Goal: Complete application form

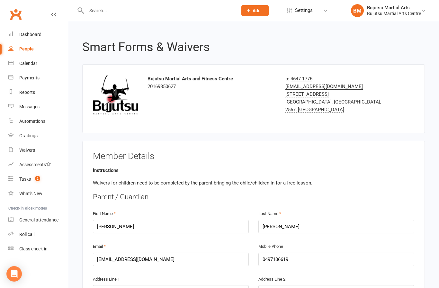
select select "bank_account"
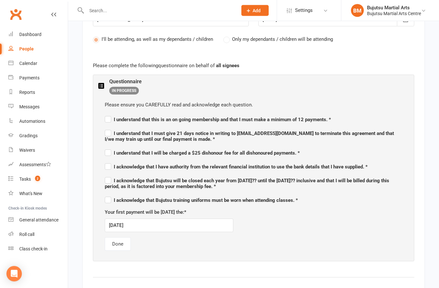
scroll to position [340, 0]
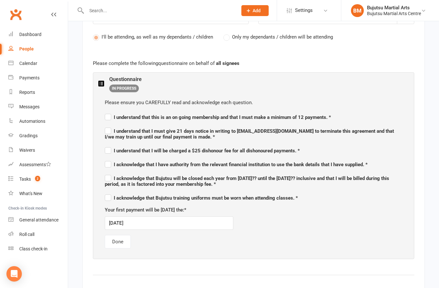
click at [114, 117] on span "I understand that this is an on going membership and that I must make a minimum…" at bounding box center [218, 117] width 226 height 6
click at [114, 111] on input "I understand that this is an on going membership and that I must make a minimum…" at bounding box center [218, 111] width 226 height 0
checkbox input "true"
click at [111, 133] on span "I understand that I must give 21 days notice in writing to [EMAIL_ADDRESS][DOMA…" at bounding box center [249, 134] width 289 height 12
click at [111, 125] on input "I understand that I must give 21 days notice in writing to [EMAIL_ADDRESS][DOMA…" at bounding box center [253, 125] width 297 height 0
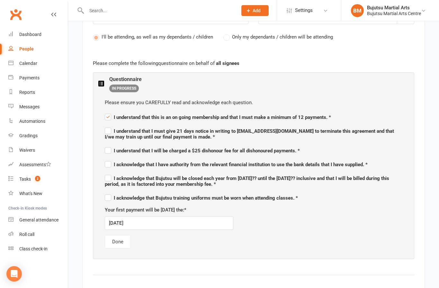
checkbox input "true"
click at [109, 150] on label "I understand that I will be charged a $25 dishonour fee for all dishonoured pay…" at bounding box center [202, 150] width 195 height 8
click at [109, 145] on input "I understand that I will be charged a $25 dishonour fee for all dishonoured pay…" at bounding box center [202, 145] width 195 height 0
checkbox input "true"
click at [109, 165] on label "I acknowledge that I have authority from the relevant financial institution to …" at bounding box center [236, 164] width 263 height 8
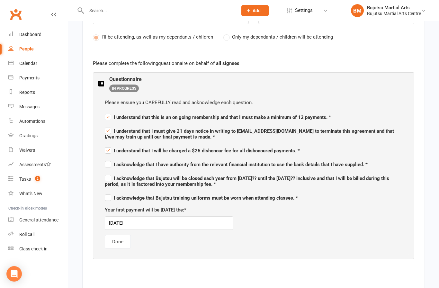
click at [109, 159] on input "I acknowledge that I have authority from the relevant financial institution to …" at bounding box center [236, 159] width 263 height 0
checkbox input "true"
click at [108, 179] on span "I acknowledge that Bujutsu will be closed each year from [DATE]?? until the [DA…" at bounding box center [247, 181] width 284 height 12
click at [108, 172] on input "I acknowledge that Bujutsu will be closed each year from [DATE]?? until the [DA…" at bounding box center [253, 172] width 297 height 0
checkbox input "true"
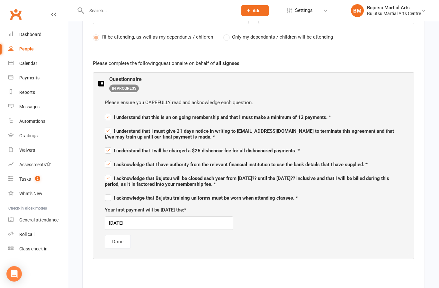
click at [108, 194] on label "I acknowledge that Bujutsu training uniforms must be worn when attending classe…" at bounding box center [201, 197] width 193 height 8
click at [108, 192] on input "I acknowledge that Bujutsu training uniforms must be worn when attending classe…" at bounding box center [201, 192] width 193 height 0
checkbox input "true"
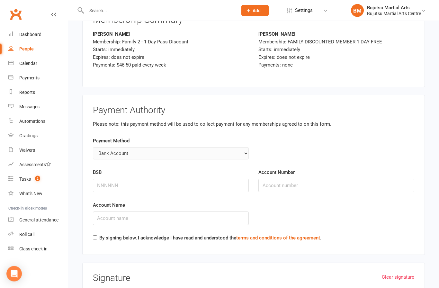
scroll to position [1606, 0]
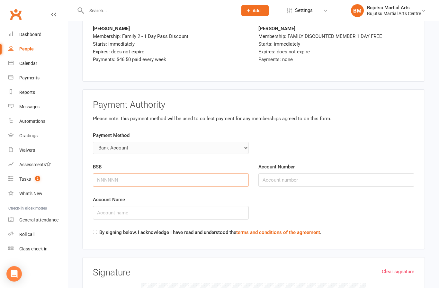
click at [121, 173] on input "BSB" at bounding box center [171, 179] width 156 height 13
click at [132, 173] on input "BSB" at bounding box center [171, 179] width 156 height 13
click at [161, 173] on input "BSB" at bounding box center [171, 179] width 156 height 13
click at [138, 173] on input "BSB" at bounding box center [171, 179] width 156 height 13
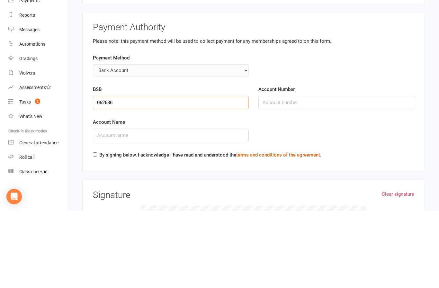
type input "062636"
click at [281, 173] on input "Account Number" at bounding box center [336, 179] width 156 height 13
type input "10472106"
click at [154, 206] on input "Account Name" at bounding box center [171, 212] width 156 height 13
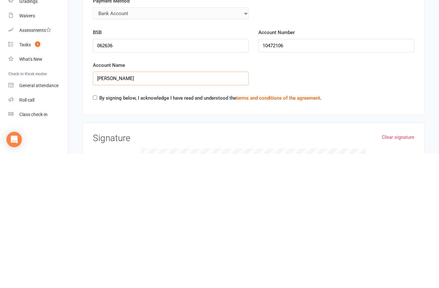
scroll to position [1704, 0]
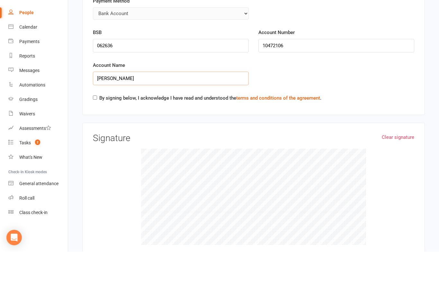
type input "[PERSON_NAME]"
click at [97, 132] on input "By signing below, I acknowledge I have read and understood the terms and condit…" at bounding box center [95, 134] width 4 height 4
checkbox input "true"
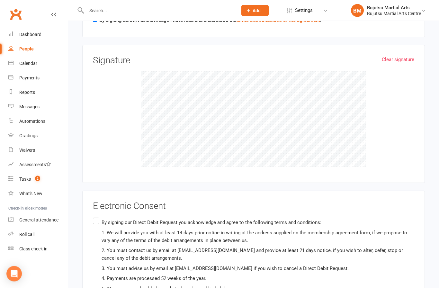
click at [97, 216] on input "By signing our Direct Debit Request you acknowledge and agree to the following …" at bounding box center [95, 216] width 4 height 0
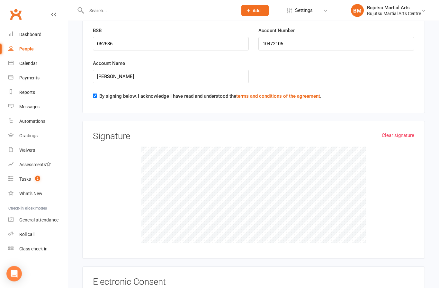
scroll to position [1741, 0]
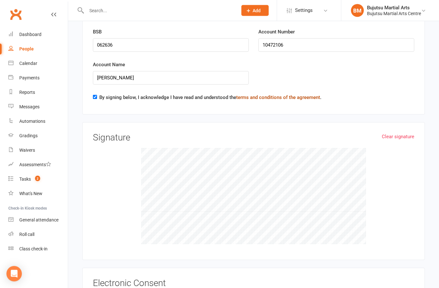
click at [294, 95] on link "terms and conditions of the agreement" at bounding box center [278, 98] width 84 height 6
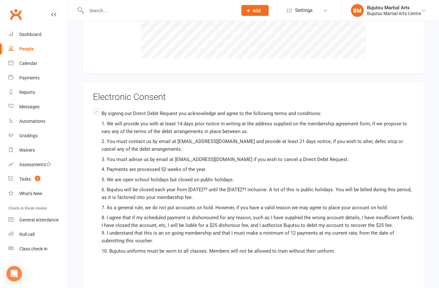
scroll to position [1947, 0]
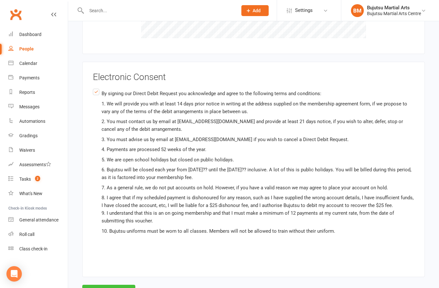
click at [110, 284] on button "Agree & Submit" at bounding box center [108, 290] width 53 height 13
